Goal: Transaction & Acquisition: Purchase product/service

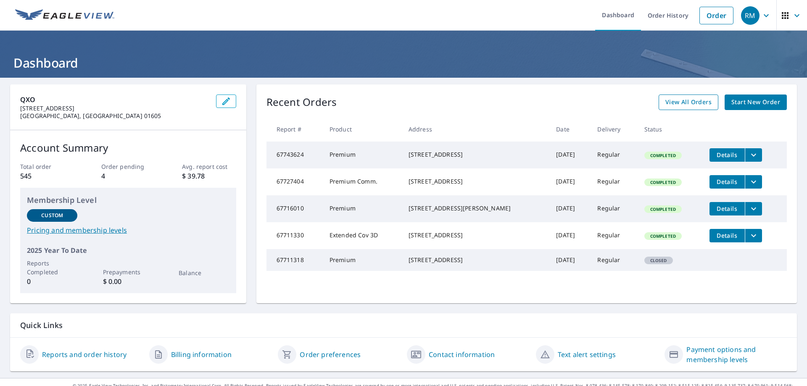
click at [687, 101] on span "View All Orders" at bounding box center [688, 102] width 46 height 11
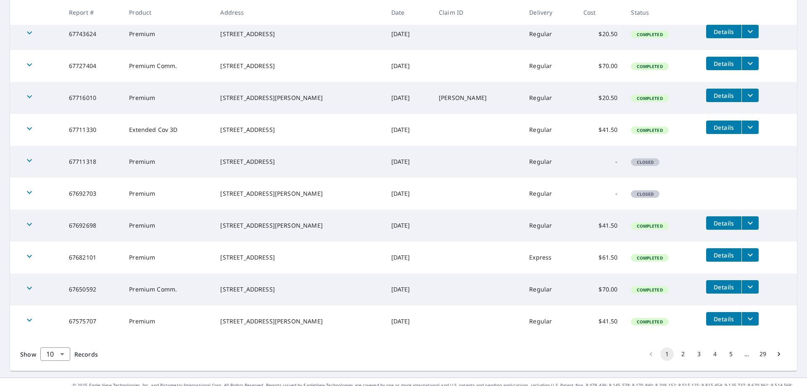
scroll to position [181, 0]
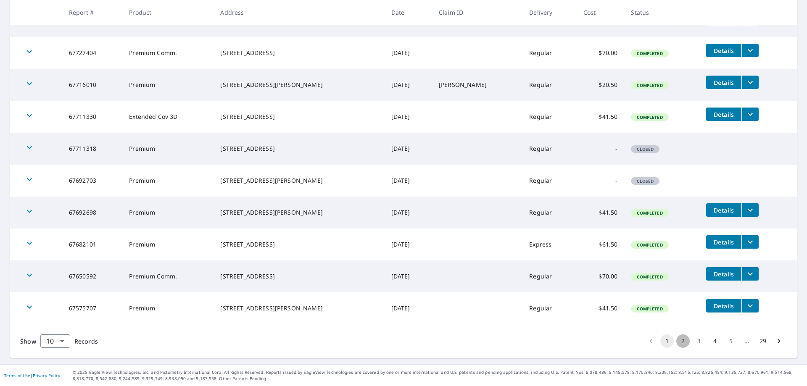
click at [676, 340] on button "2" at bounding box center [682, 340] width 13 height 13
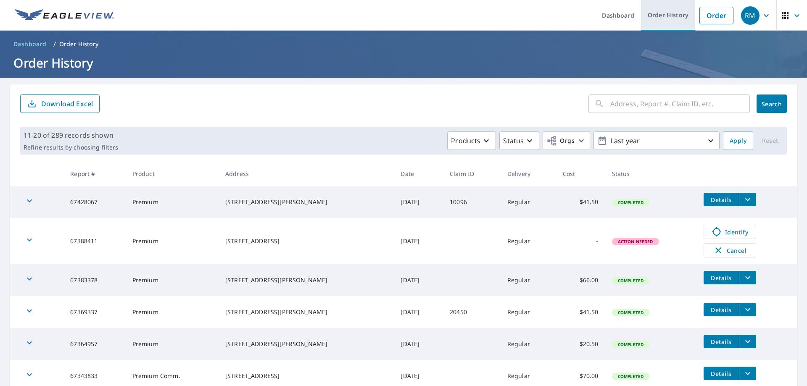
click at [659, 11] on link "Order History" at bounding box center [668, 15] width 54 height 31
click at [659, 13] on link "Order History" at bounding box center [668, 15] width 54 height 31
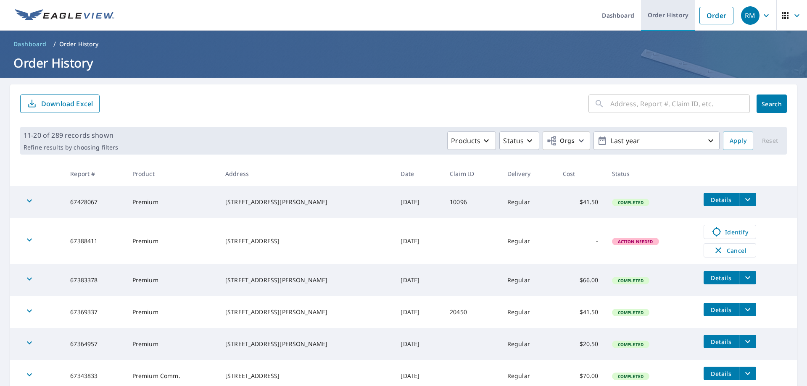
click at [659, 13] on link "Order History" at bounding box center [668, 15] width 54 height 31
click at [712, 18] on link "Order" at bounding box center [716, 16] width 34 height 18
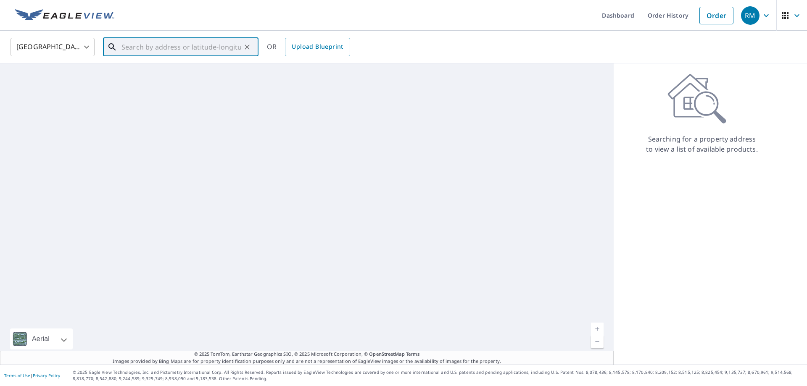
click at [133, 47] on input "text" at bounding box center [181, 47] width 120 height 24
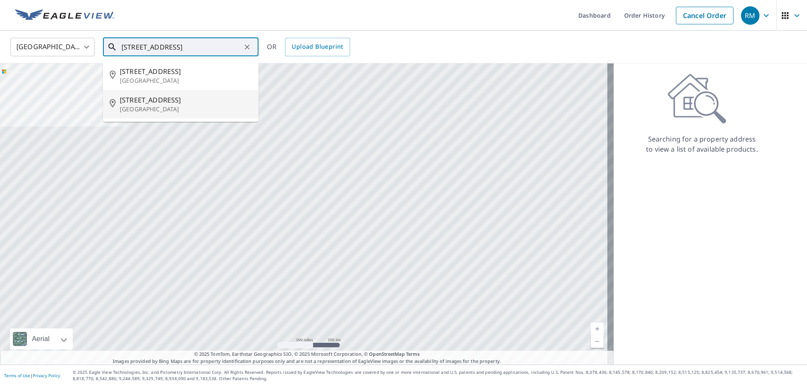
click at [158, 109] on p "[GEOGRAPHIC_DATA]" at bounding box center [186, 109] width 132 height 8
type input "[STREET_ADDRESS]"
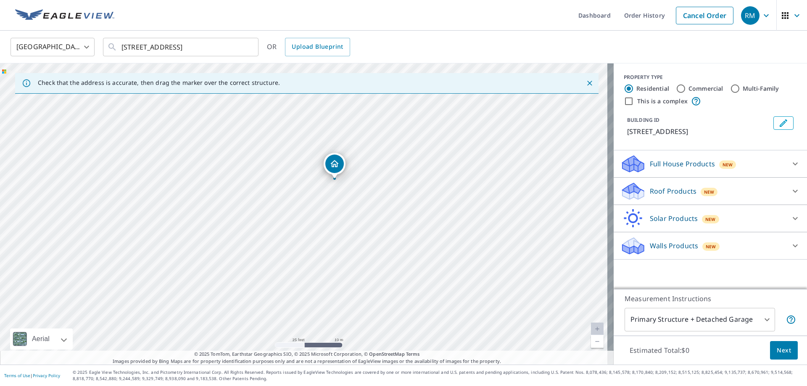
click at [735, 201] on div "Roof Products New" at bounding box center [702, 192] width 165 height 20
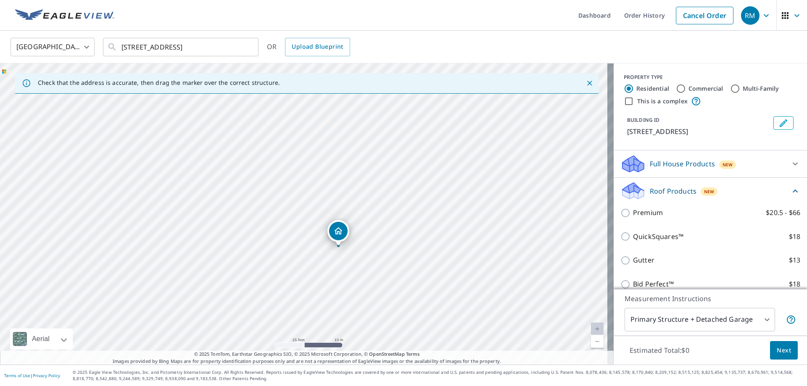
drag, startPoint x: 316, startPoint y: 163, endPoint x: 353, endPoint y: 199, distance: 52.0
click at [328, 196] on div "[STREET_ADDRESS]" at bounding box center [306, 213] width 613 height 301
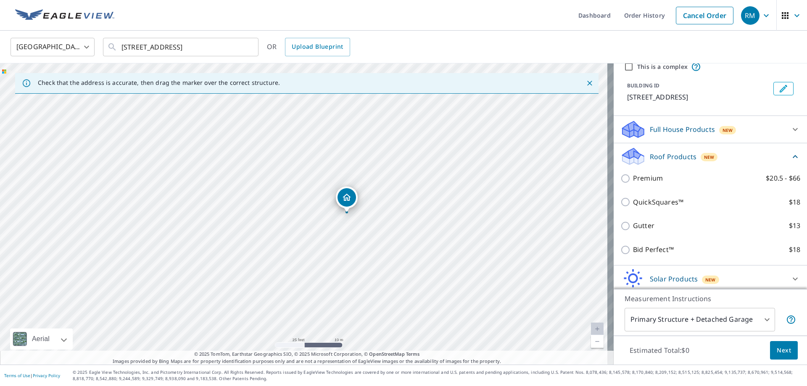
scroll to position [76, 0]
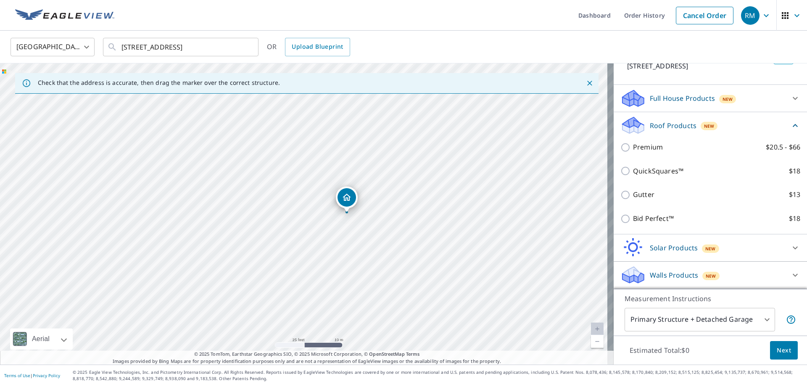
click at [759, 321] on body "RM RM Dashboard Order History Cancel Order RM [GEOGRAPHIC_DATA] [GEOGRAPHIC_DAT…" at bounding box center [403, 193] width 807 height 386
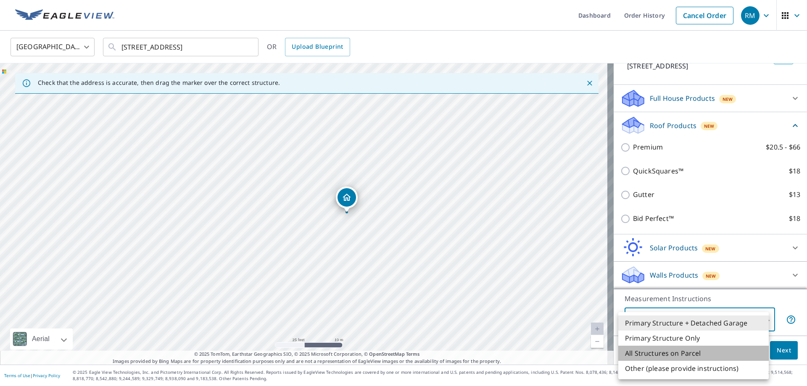
click at [687, 353] on li "All Structures on Parcel" at bounding box center [693, 353] width 150 height 15
type input "3"
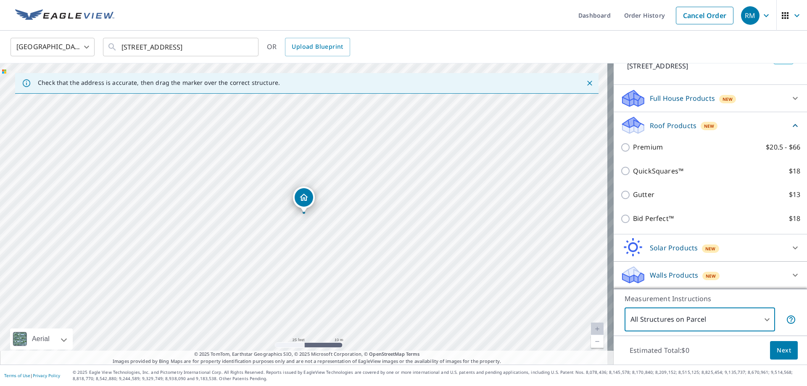
click at [776, 353] on span "Next" at bounding box center [783, 350] width 14 height 11
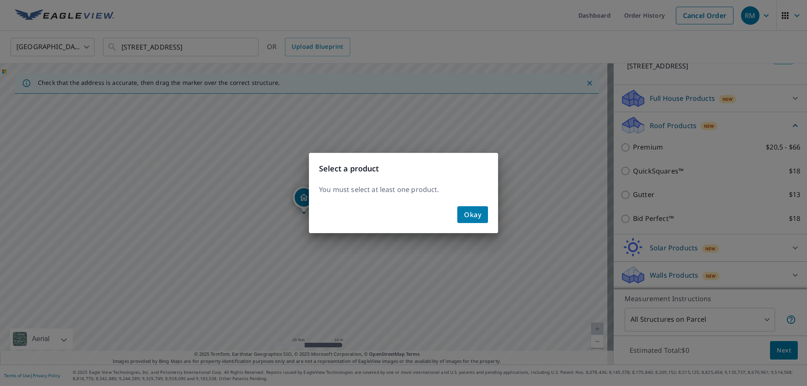
click at [479, 217] on span "Okay" at bounding box center [472, 215] width 17 height 12
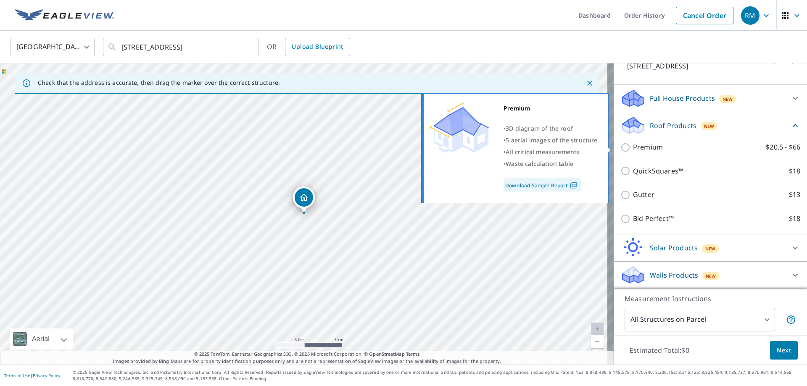
click at [620, 150] on input "Premium $20.5 - $66" at bounding box center [626, 147] width 13 height 10
checkbox input "true"
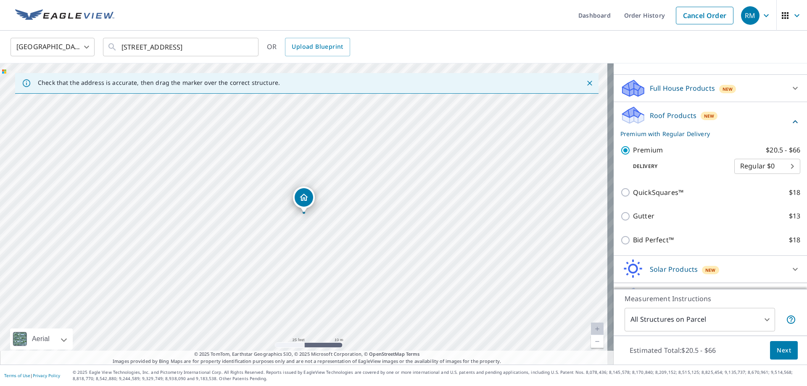
click at [776, 353] on span "Next" at bounding box center [783, 350] width 14 height 11
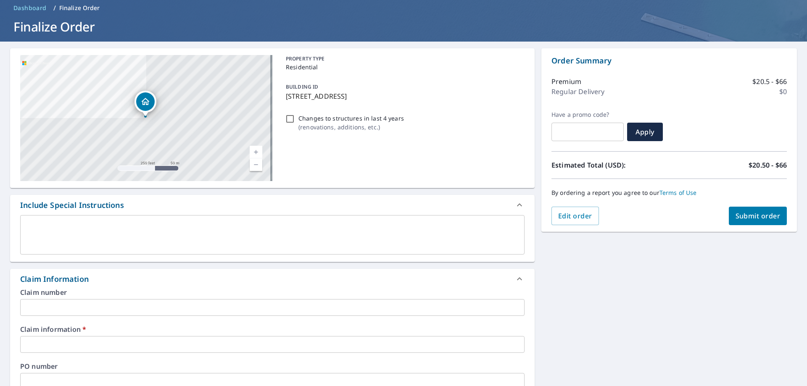
scroll to position [84, 0]
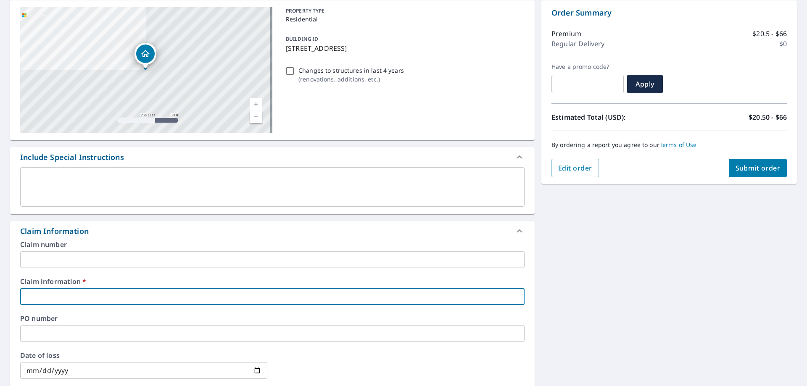
click at [72, 299] on input "text" at bounding box center [272, 296] width 504 height 17
type input "20450 [PERSON_NAME]"
checkbox input "true"
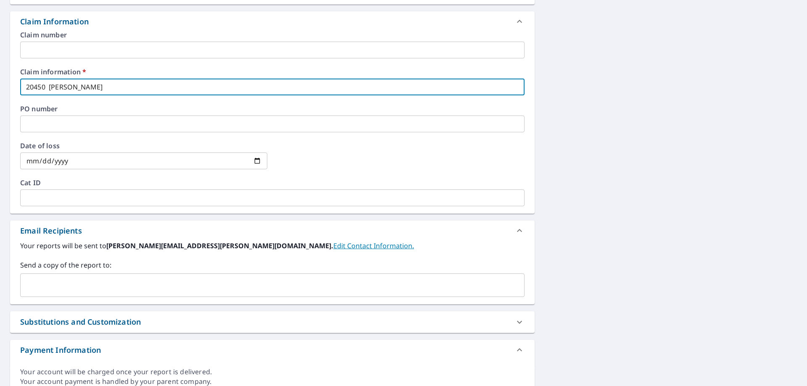
scroll to position [294, 0]
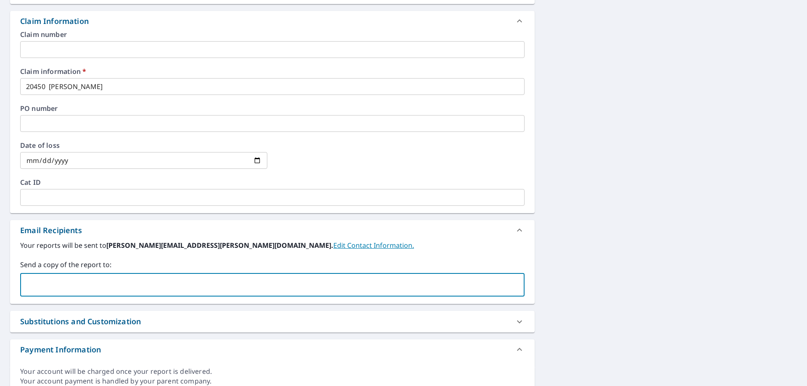
click at [74, 291] on input "text" at bounding box center [266, 285] width 484 height 16
type input "[PERSON_NAME][EMAIL_ADDRESS][PERSON_NAME][DOMAIN_NAME]"
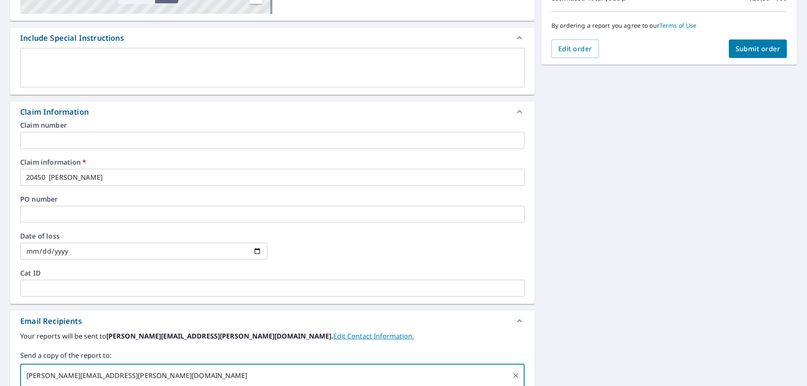
scroll to position [77, 0]
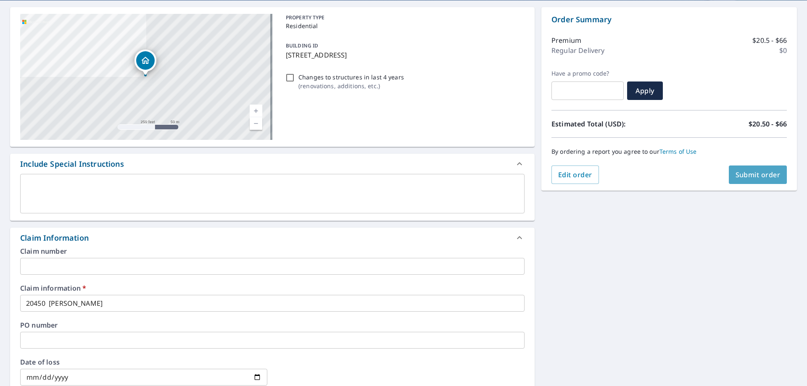
click at [747, 173] on span "Submit order" at bounding box center [757, 174] width 45 height 9
checkbox input "true"
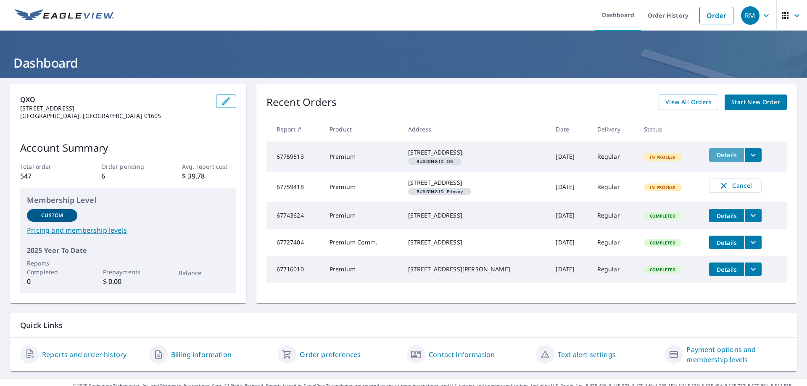
click at [727, 155] on span "Details" at bounding box center [726, 155] width 25 height 8
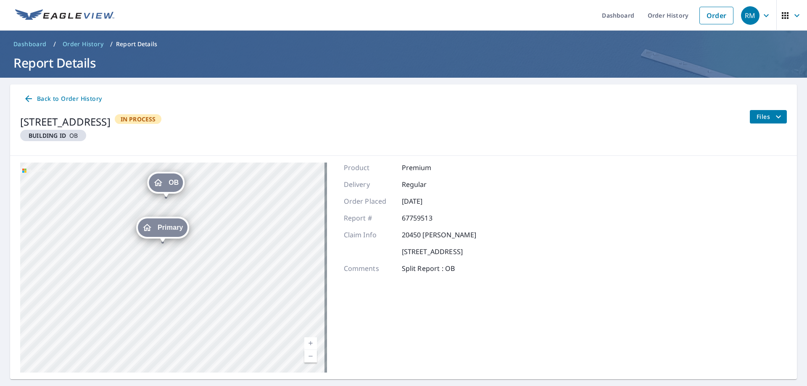
click at [162, 228] on span "Primary" at bounding box center [171, 227] width 26 height 6
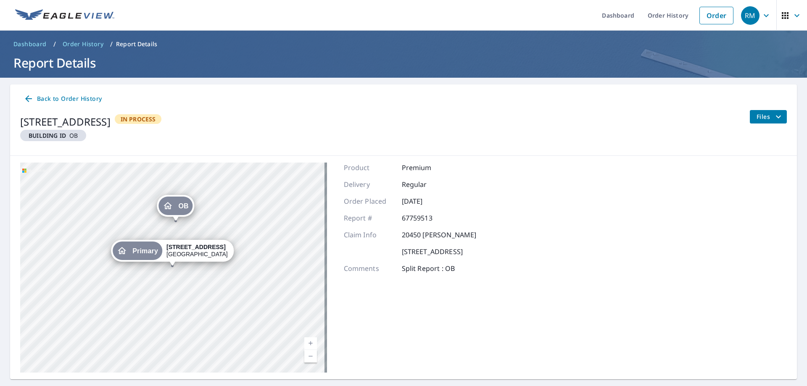
click at [173, 205] on div "OB" at bounding box center [175, 206] width 34 height 18
